Goal: Task Accomplishment & Management: Use online tool/utility

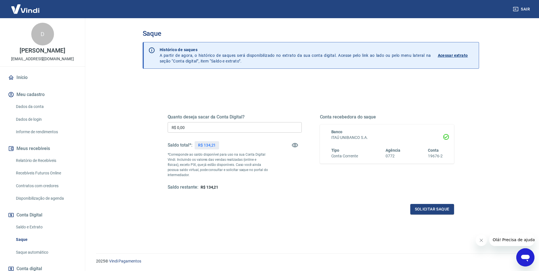
click at [310, 187] on div "Quanto deseja sacar da Conta Digital? R$ 0,00 ​ Saldo total*: R$ 134,21 *Corres…" at bounding box center [311, 152] width 286 height 76
click at [203, 126] on input "R$ 0,00" at bounding box center [235, 127] width 134 height 11
click at [285, 190] on div "Saldo restante: R$ 134,21" at bounding box center [235, 187] width 134 height 6
click at [338, 207] on div "Solicitar saque" at bounding box center [311, 209] width 286 height 11
